Goal: Task Accomplishment & Management: Use online tool/utility

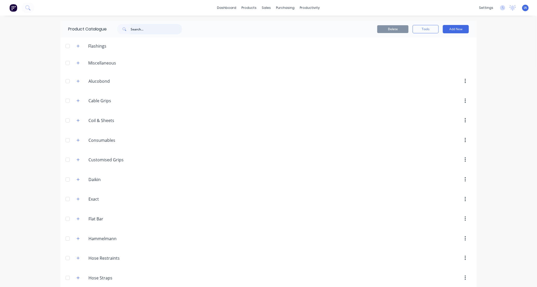
click at [134, 25] on input "text" at bounding box center [157, 29] width 52 height 10
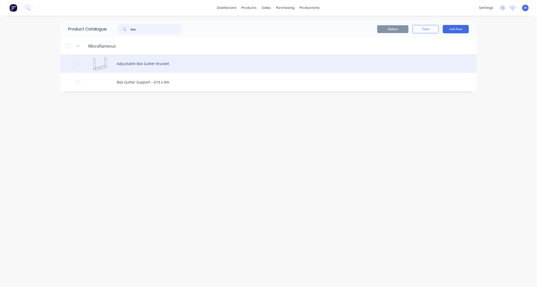
type input "box"
click at [182, 65] on div "Adjustable Box Gutter Bracket" at bounding box center [268, 63] width 416 height 18
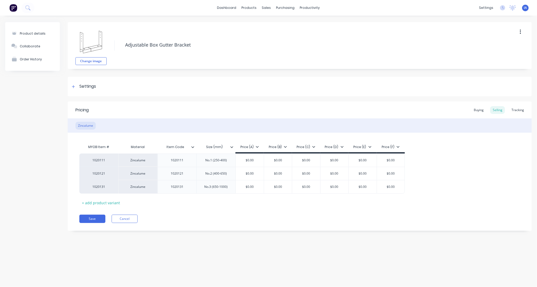
type textarea "x"
click at [522, 109] on div "Tracking" at bounding box center [518, 110] width 18 height 8
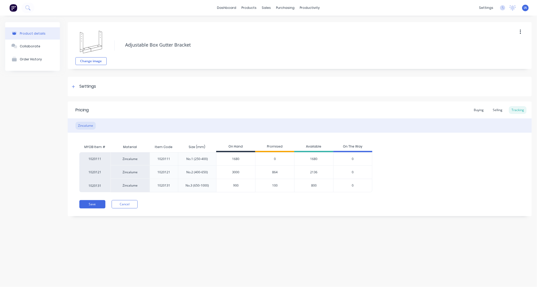
click at [227, 161] on input "1680" at bounding box center [235, 159] width 39 height 5
type input "0"
type textarea "x"
type input "21"
type textarea "x"
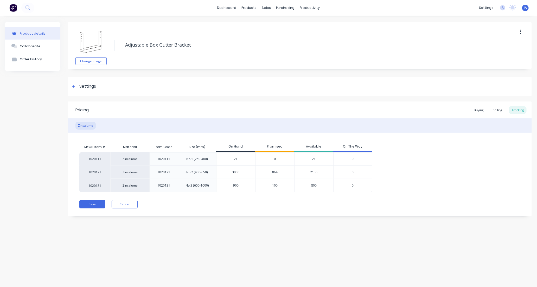
type input "216"
type textarea "x"
type input "2160"
type textarea "x"
type input "2160"
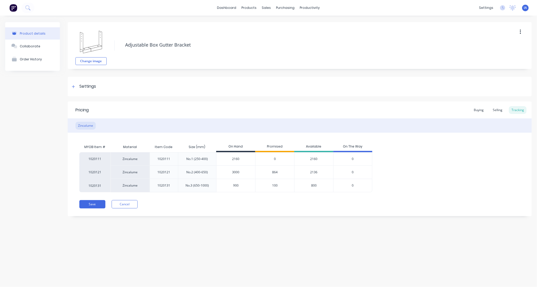
click at [230, 247] on div "Product details Collaborate Order History Change image Adjustable Box Gutter Br…" at bounding box center [268, 146] width 537 height 261
click at [97, 205] on button "Save" at bounding box center [92, 204] width 26 height 8
type textarea "x"
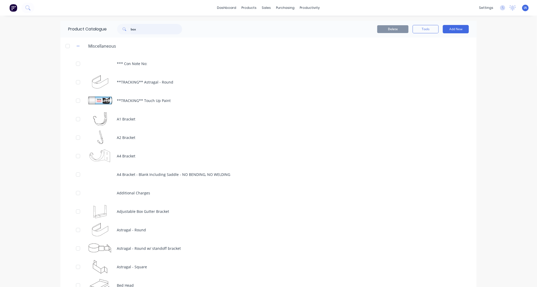
click at [153, 29] on input "box" at bounding box center [157, 29] width 52 height 10
type input "b"
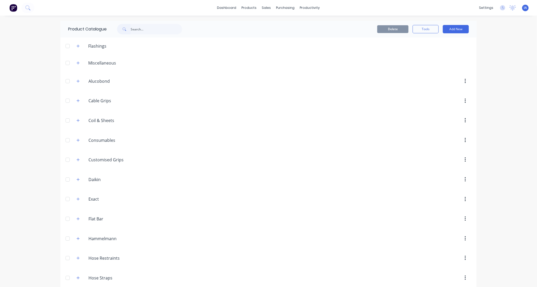
click at [341, 129] on header "Coil.&.Sheets Coil & Sheets" at bounding box center [268, 121] width 416 height 20
click at [318, 22] on link "Workflow" at bounding box center [327, 25] width 69 height 10
